Goal: Task Accomplishment & Management: Manage account settings

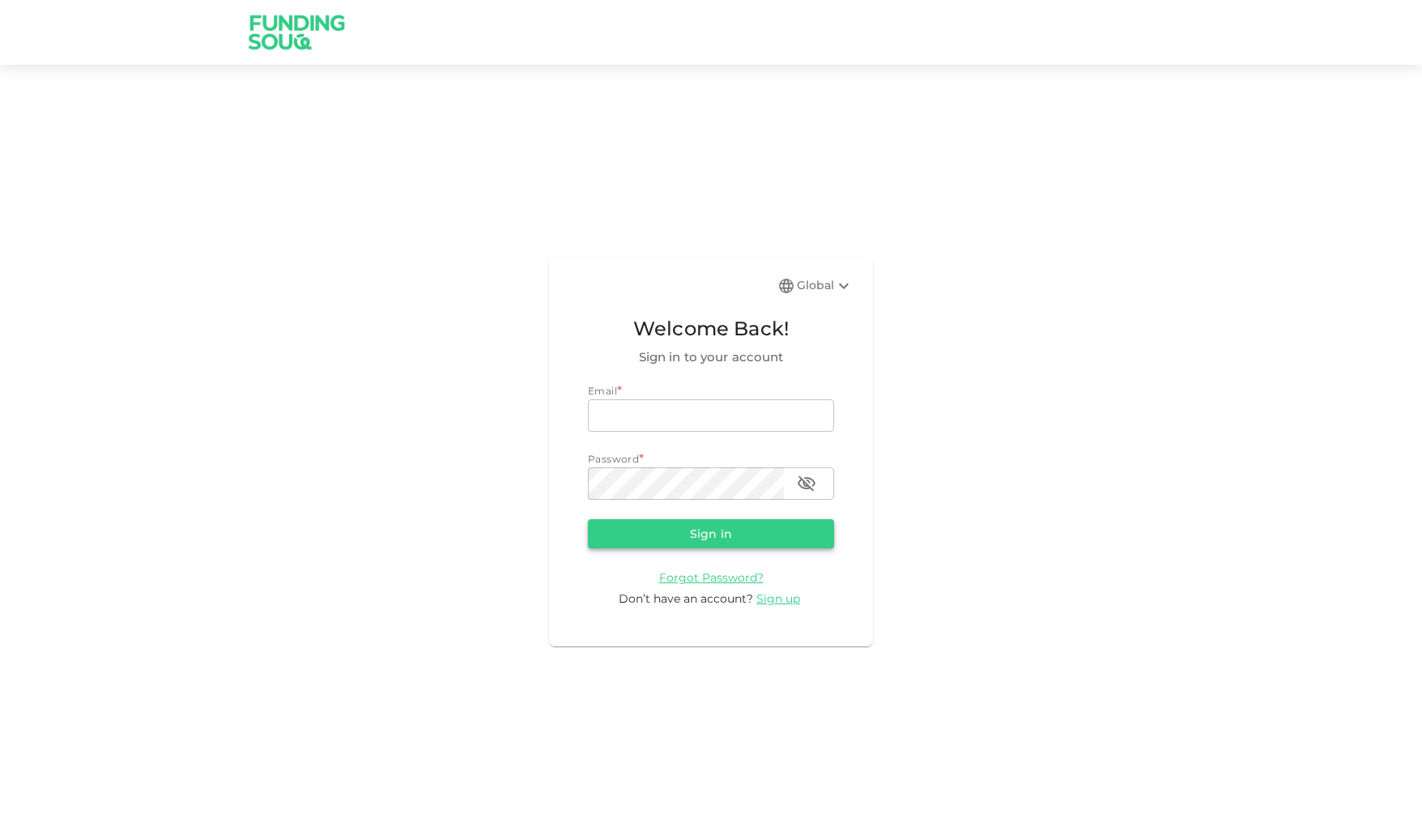
type input "promail.mohams@gmail.com"
click at [721, 529] on button "Sign in" at bounding box center [711, 534] width 246 height 29
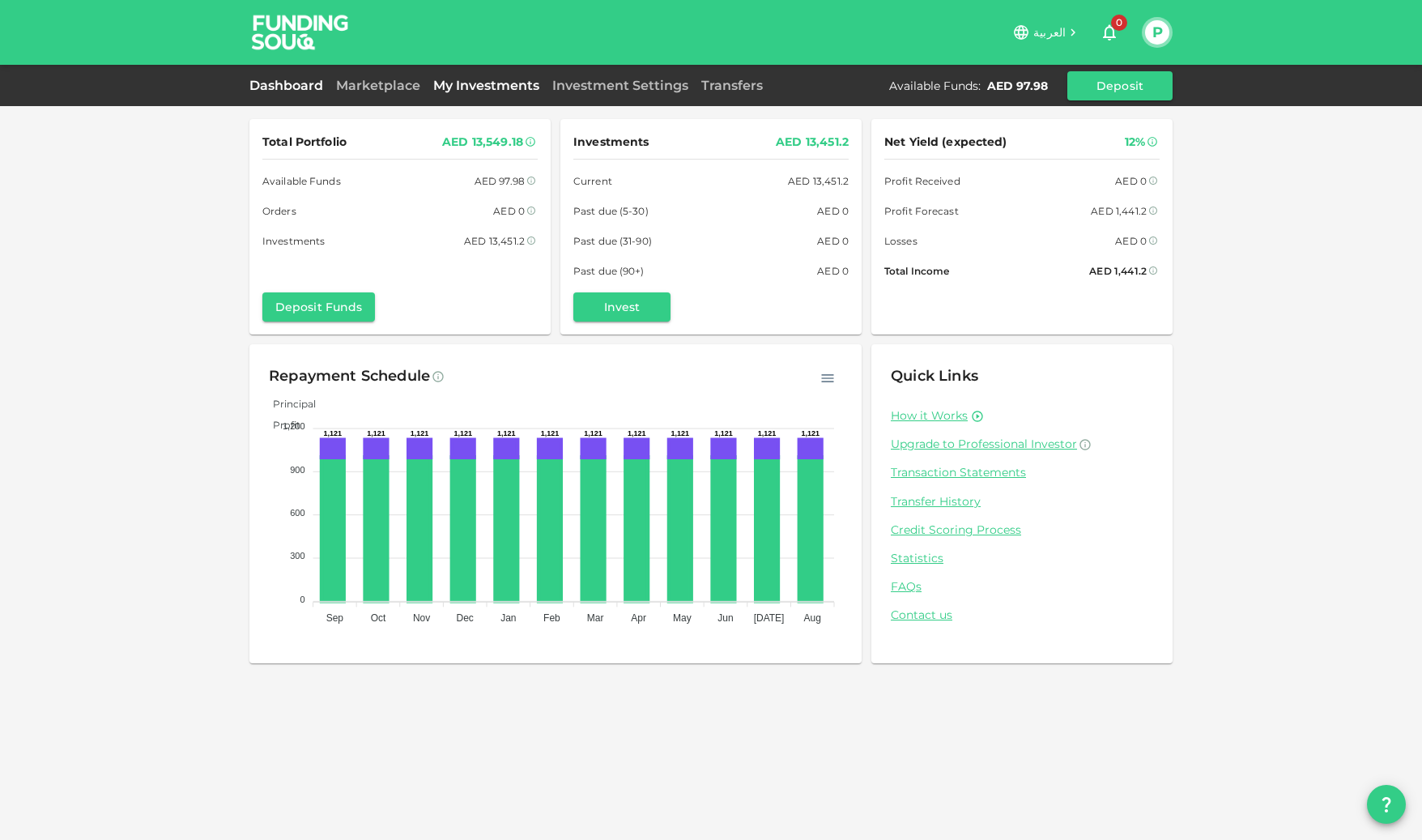
click at [477, 79] on link "My Investments" at bounding box center [486, 86] width 119 height 15
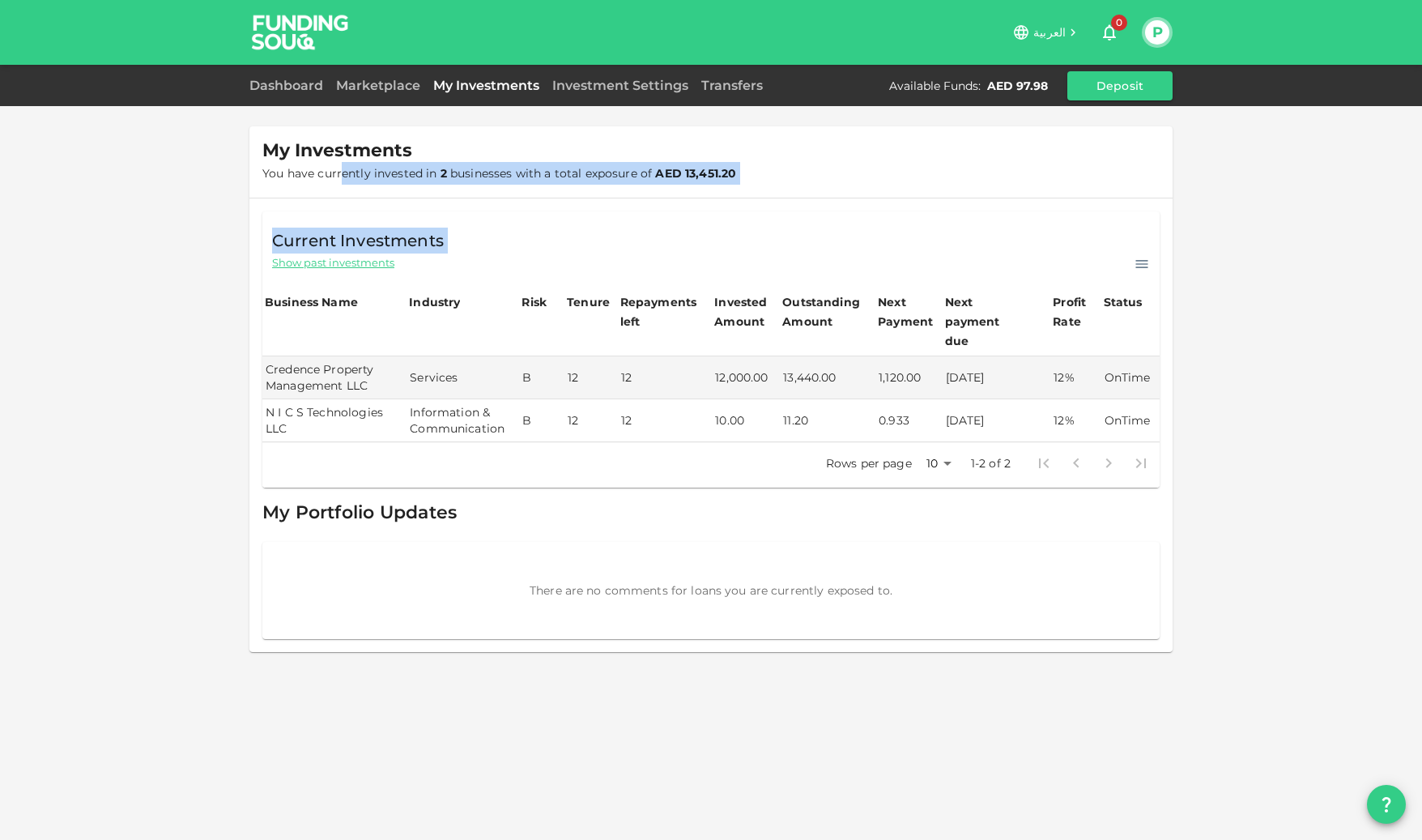
drag, startPoint x: 340, startPoint y: 167, endPoint x: 662, endPoint y: 200, distance: 323.7
click at [662, 200] on div "My Investments You have currently invested in 2 businesses with a total exposur…" at bounding box center [711, 389] width 923 height 525
click at [252, 83] on link "Dashboard" at bounding box center [290, 86] width 80 height 15
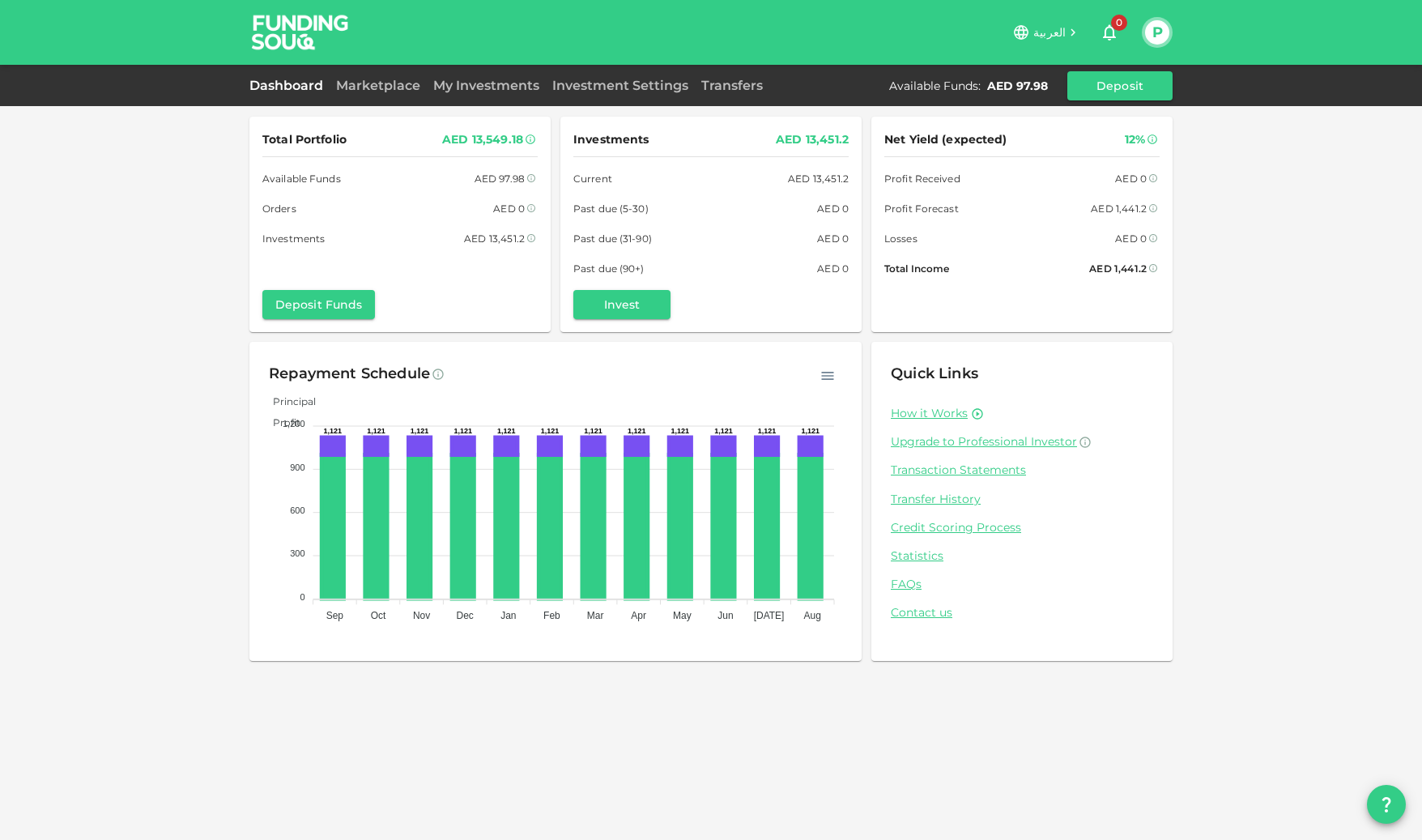
click at [280, 23] on img at bounding box center [300, 32] width 121 height 64
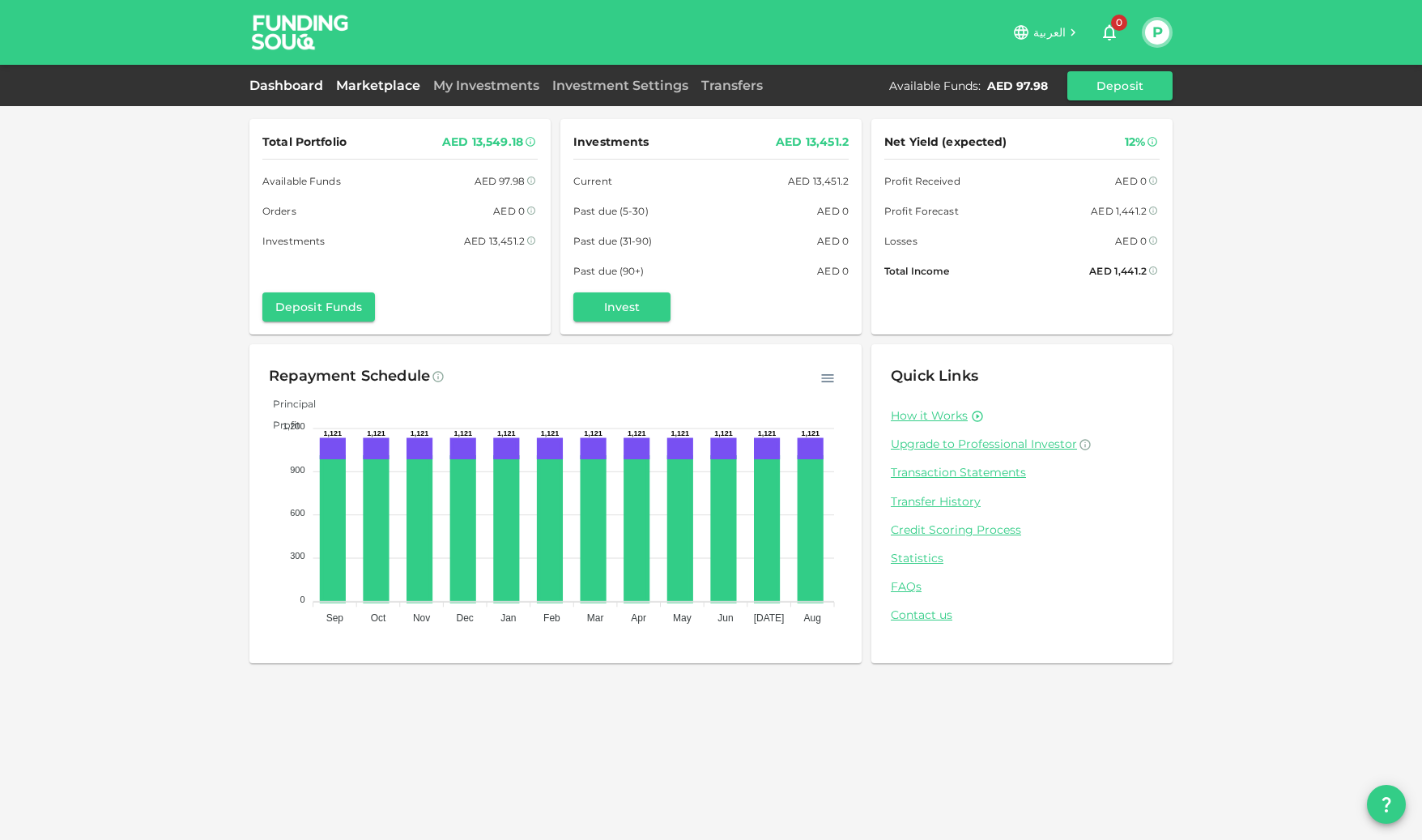
click at [390, 82] on link "Marketplace" at bounding box center [378, 86] width 98 height 15
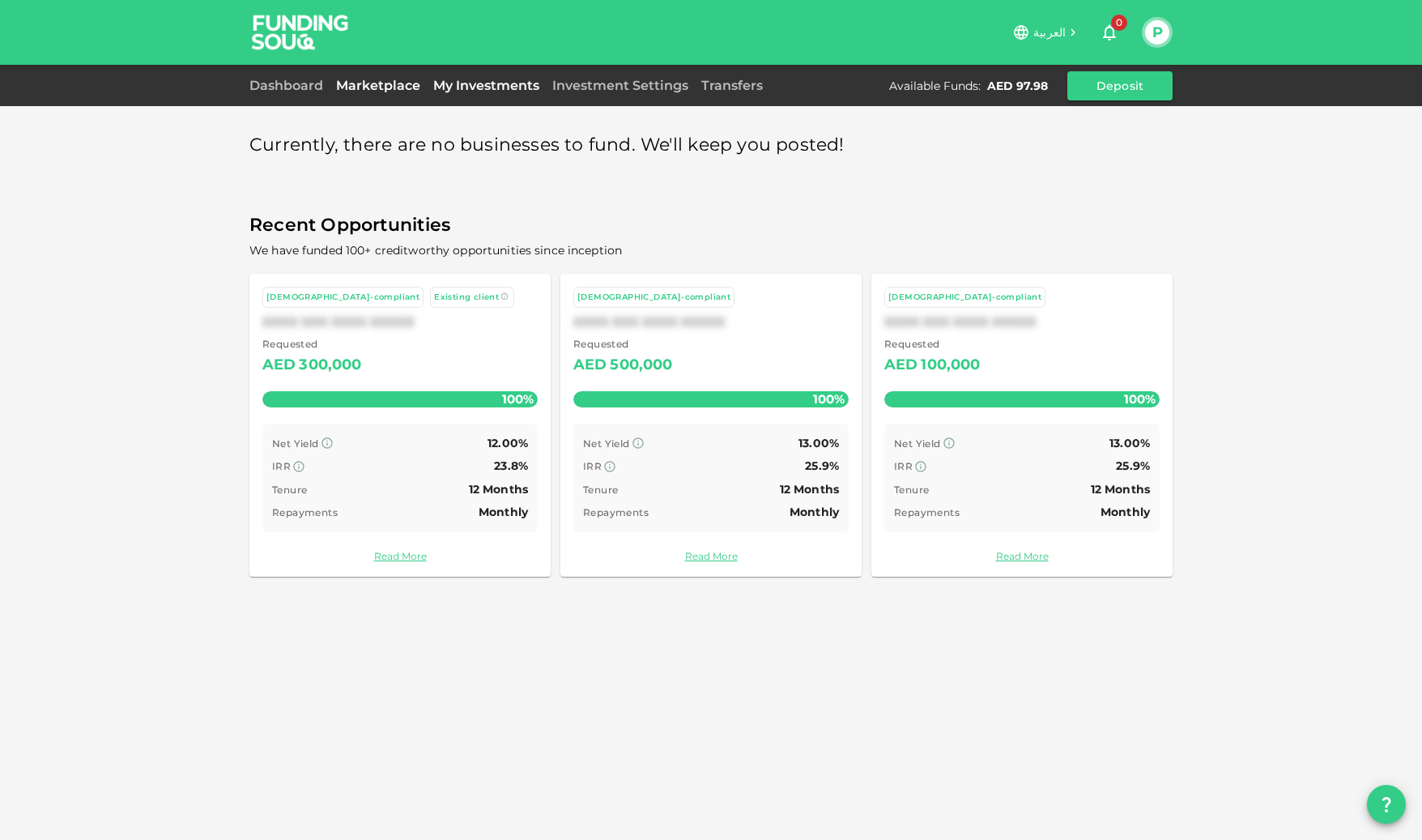
click at [481, 91] on link "My Investments" at bounding box center [486, 86] width 119 height 15
